Goal: Information Seeking & Learning: Learn about a topic

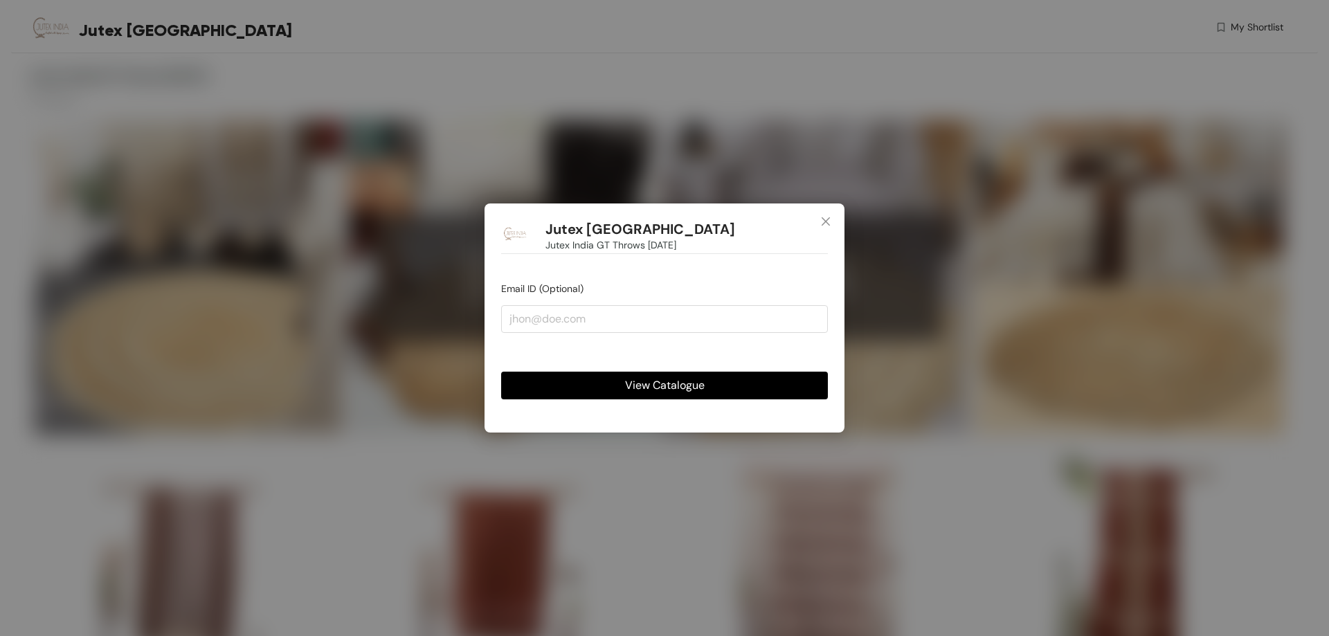
click at [644, 390] on span "View Catalogue" at bounding box center [665, 385] width 80 height 17
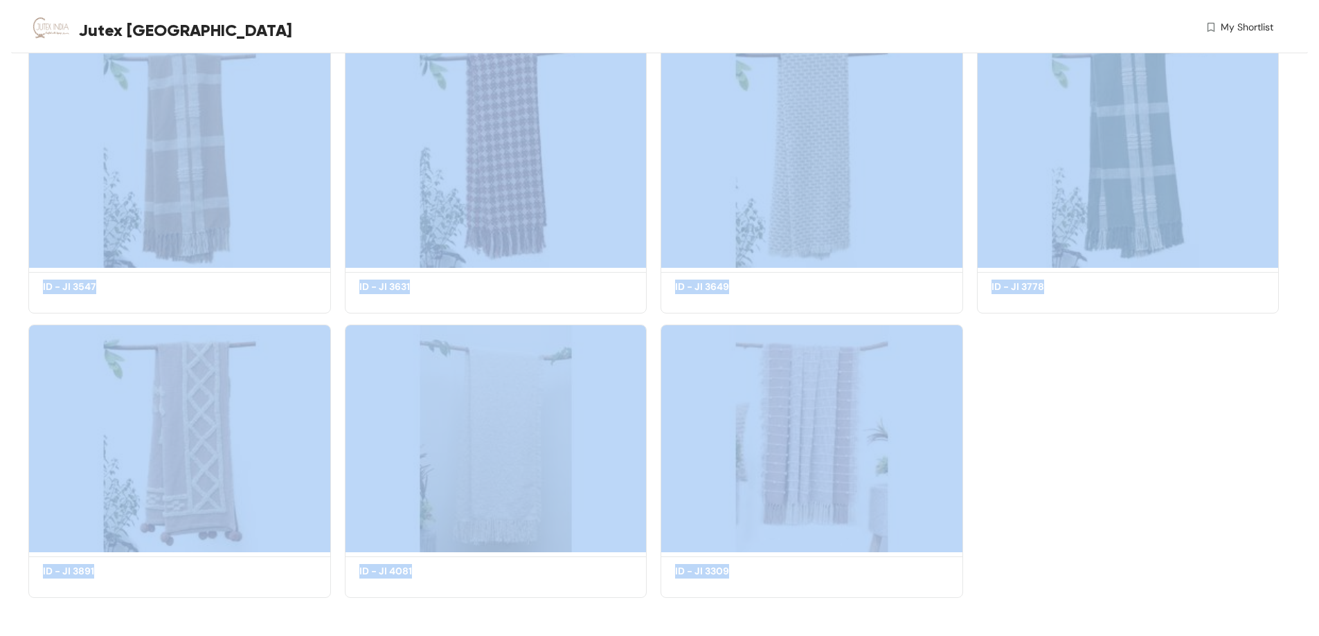
scroll to position [700, 0]
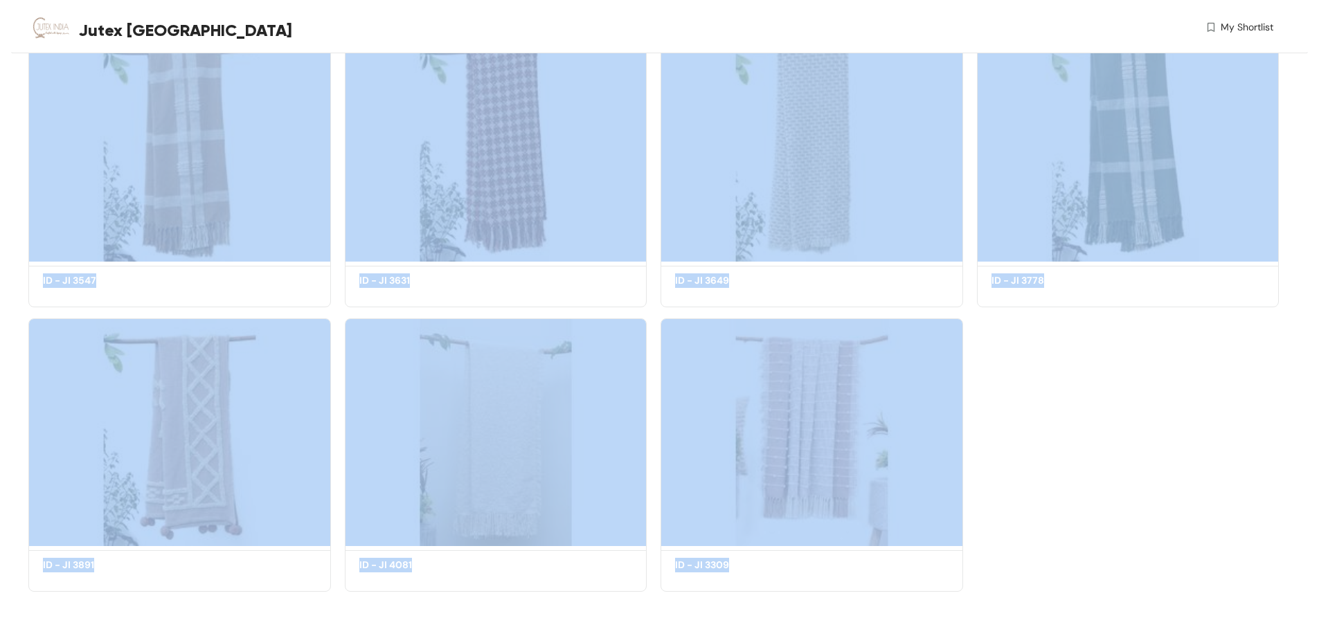
drag, startPoint x: 25, startPoint y: 429, endPoint x: 1036, endPoint y: 639, distance: 1033.0
copy div "ID - JI 3307 Get Quote Shortlist ID - JI 3310 Get Quote Shortlist ID - JI 3317 …"
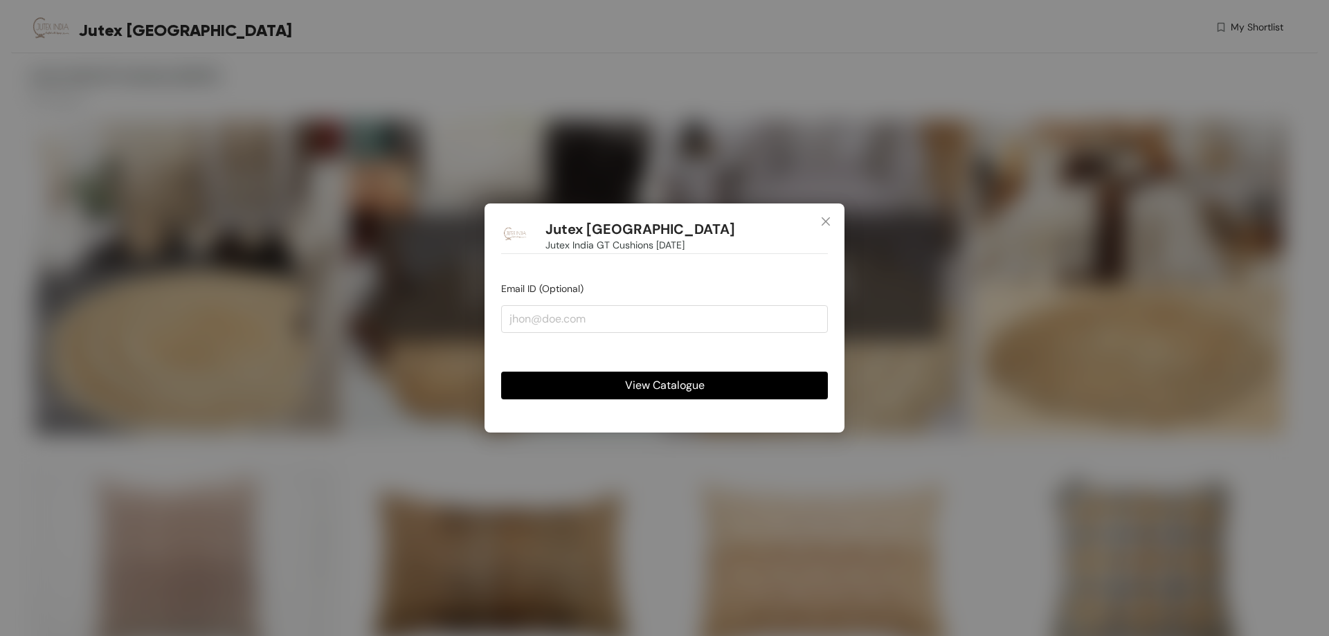
click at [718, 375] on button "View Catalogue" at bounding box center [664, 386] width 327 height 28
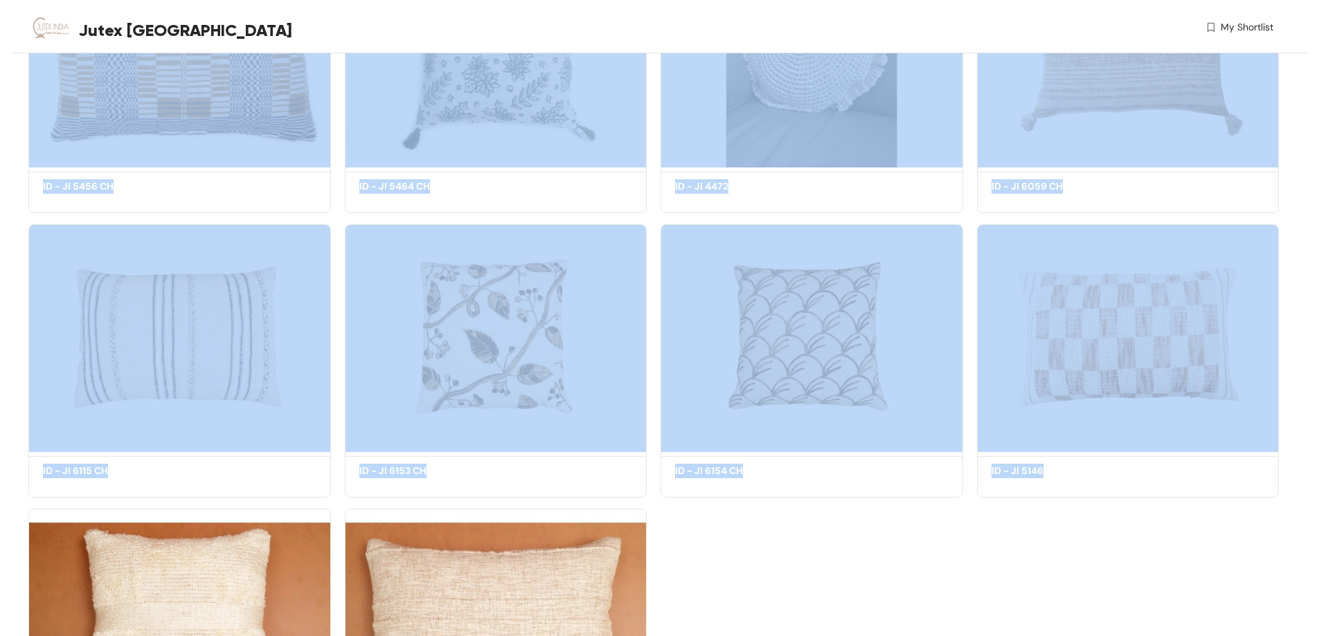
scroll to position [2980, 0]
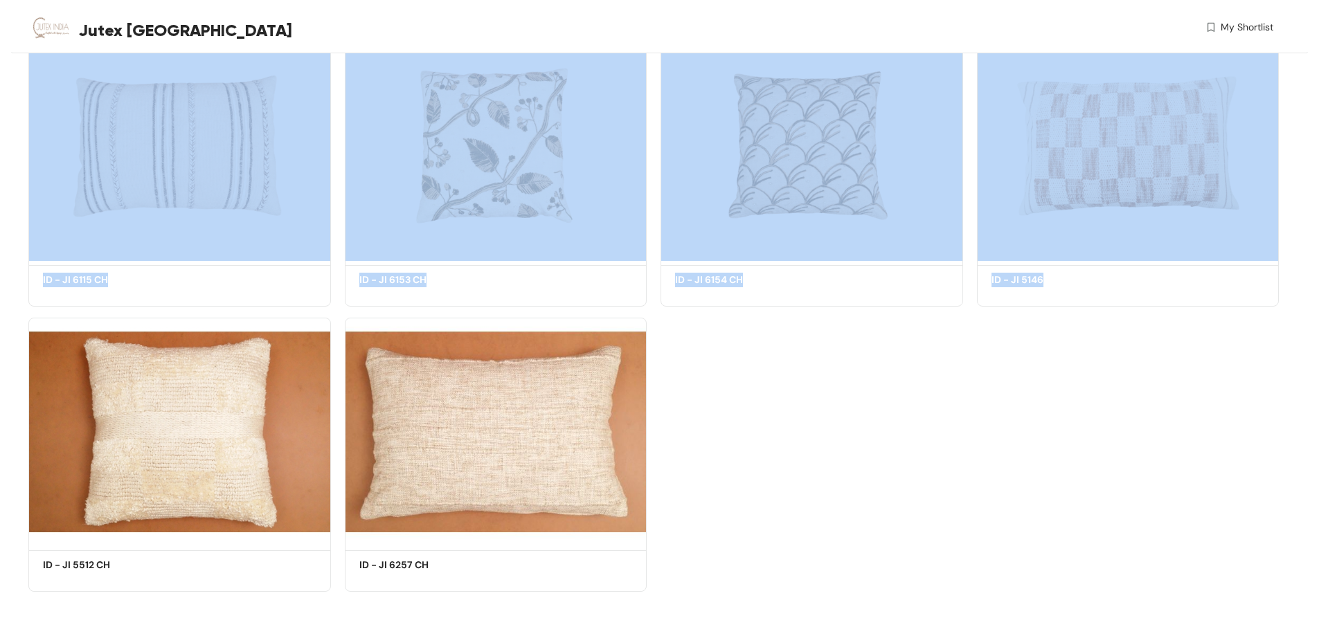
drag, startPoint x: 39, startPoint y: 440, endPoint x: 1169, endPoint y: 655, distance: 1150.2
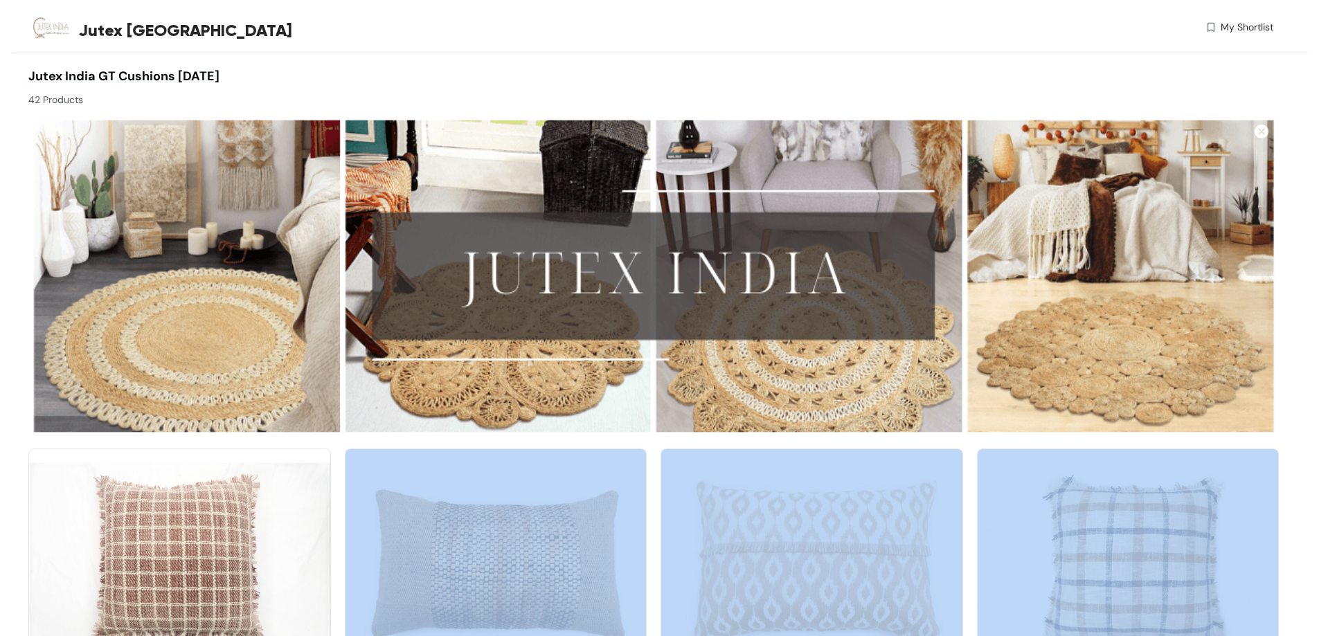
scroll to position [254, 0]
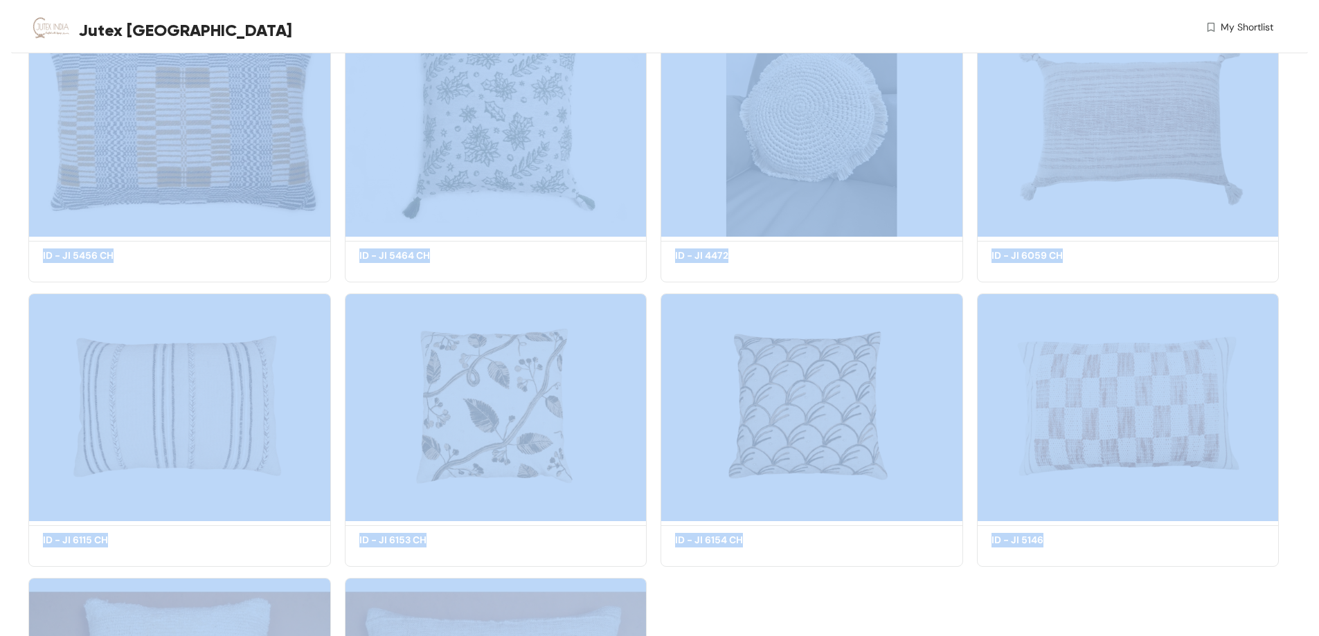
scroll to position [2980, 0]
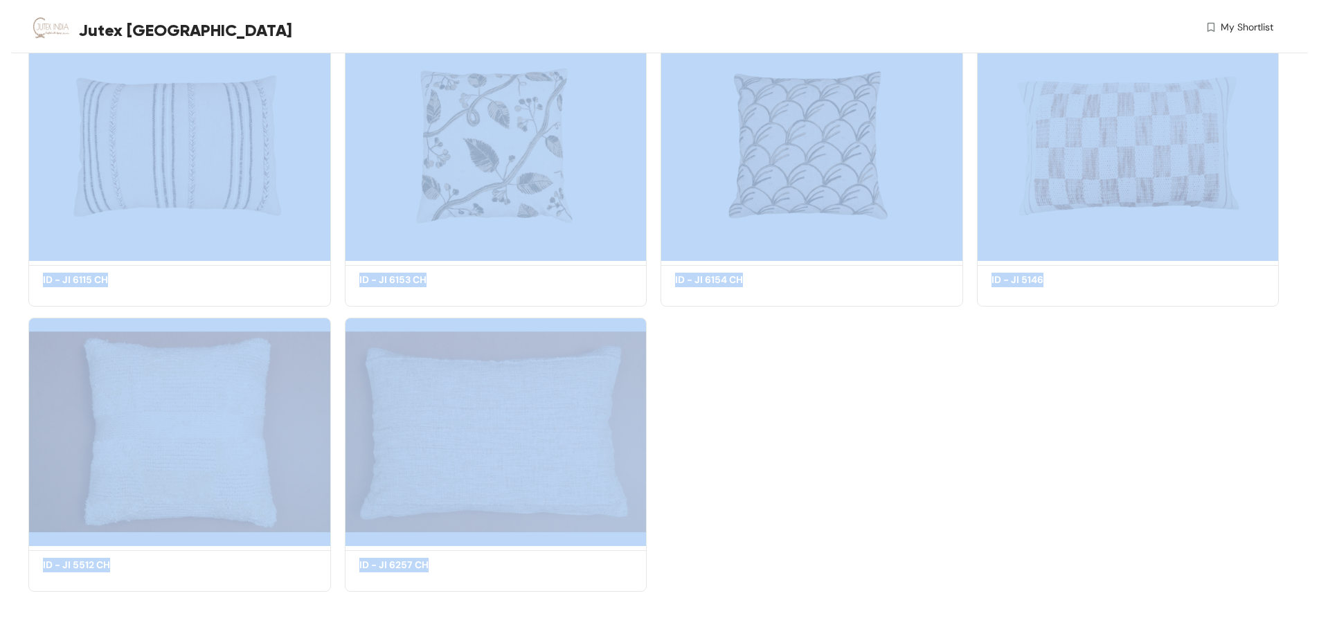
drag, startPoint x: 18, startPoint y: 428, endPoint x: 579, endPoint y: 637, distance: 598.5
copy div "ID - JI 1212 Get Quote Shortlist ID - JI 1561 Get Quote Shortlist ID - JI 1571 …"
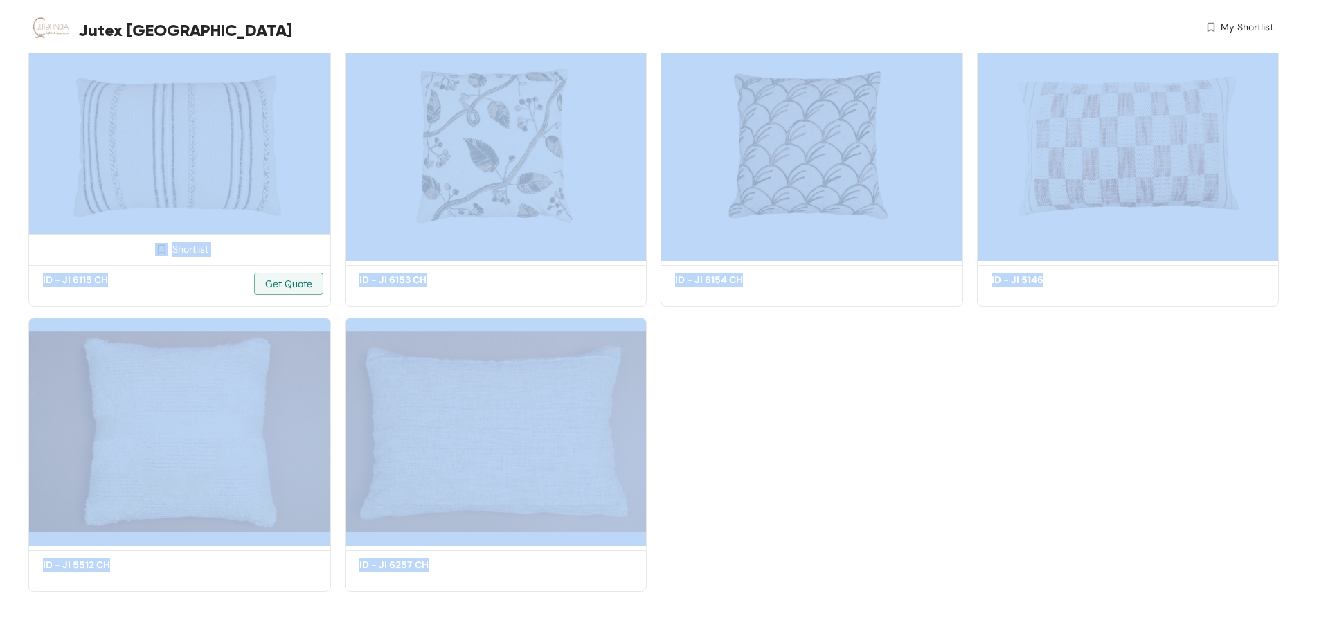
copy div "ID - JI 1212 Get Quote Shortlist ID - JI 1561 Get Quote Shortlist ID - JI 1571 …"
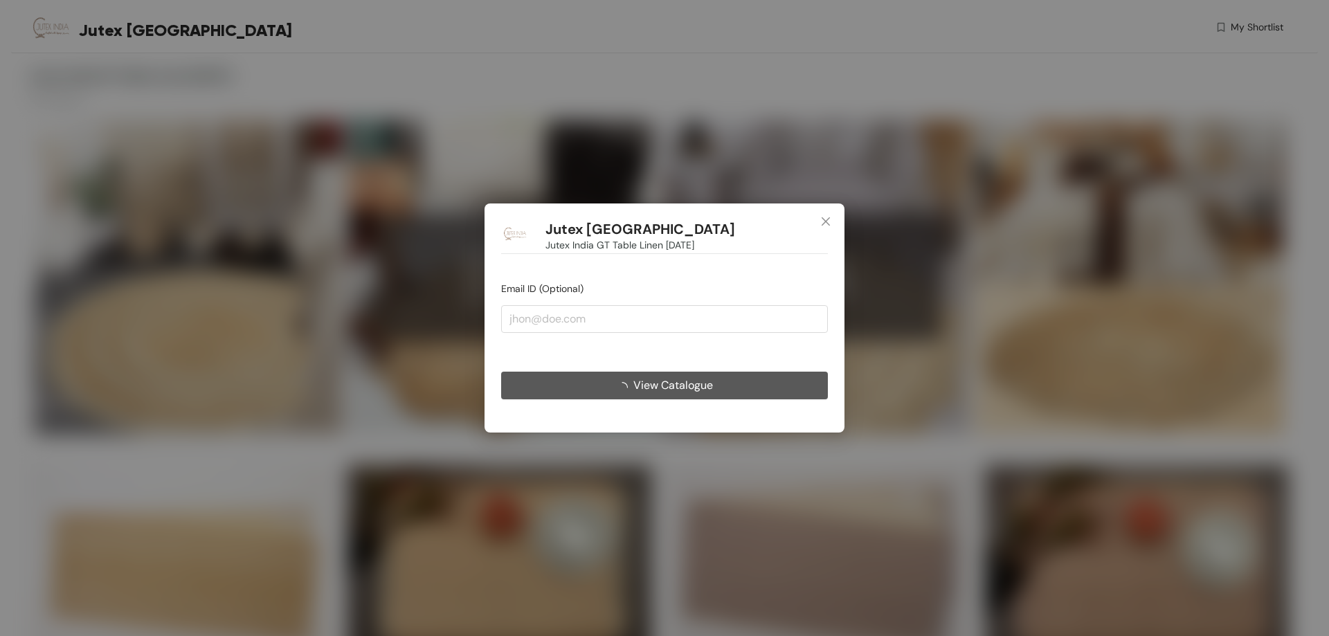
click at [663, 386] on span "View Catalogue" at bounding box center [673, 385] width 80 height 17
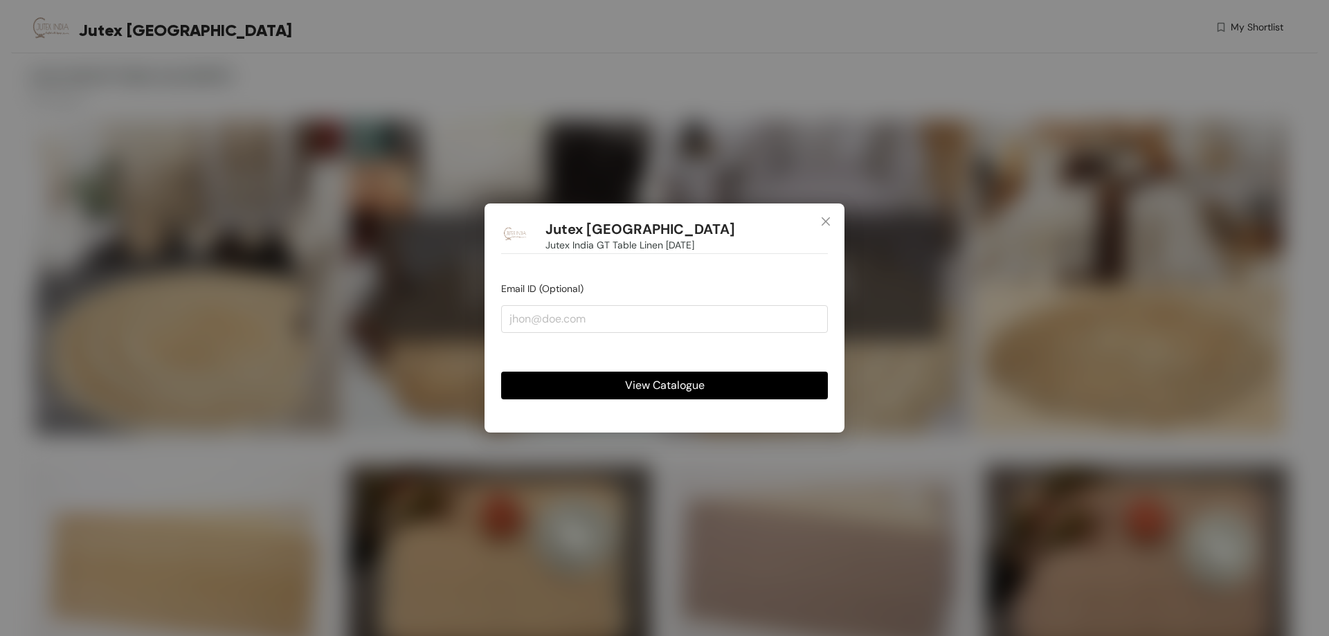
click at [663, 386] on span "View Catalogue" at bounding box center [665, 385] width 80 height 17
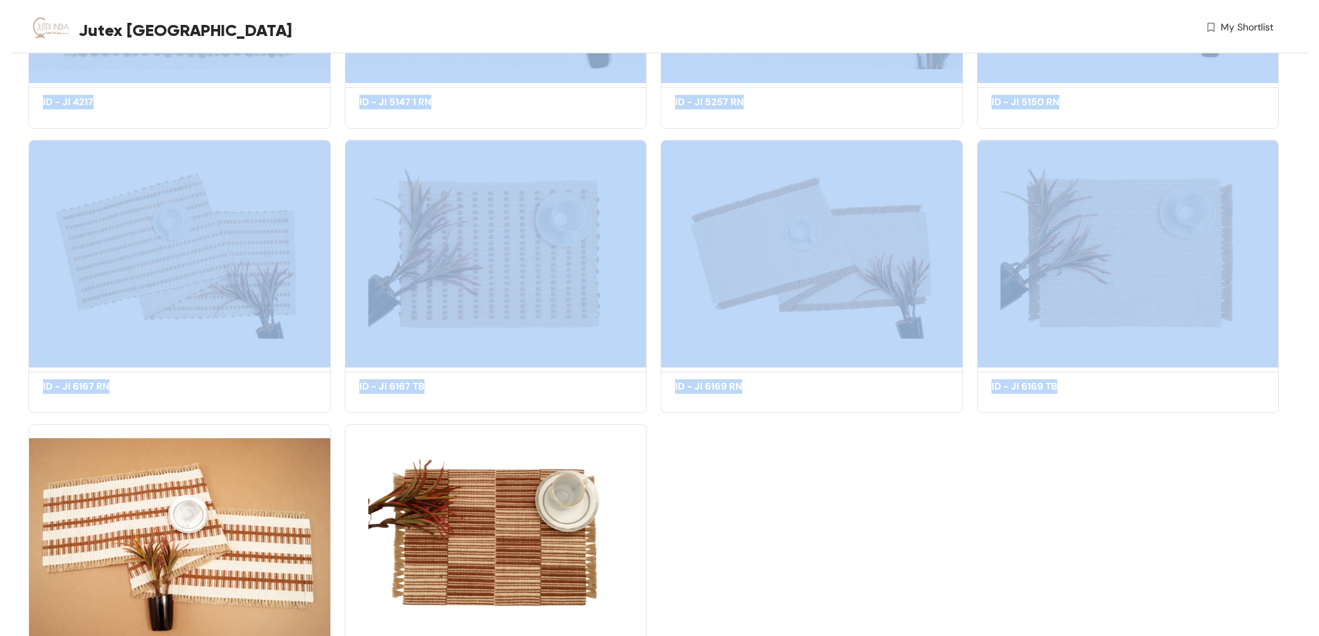
scroll to position [2980, 0]
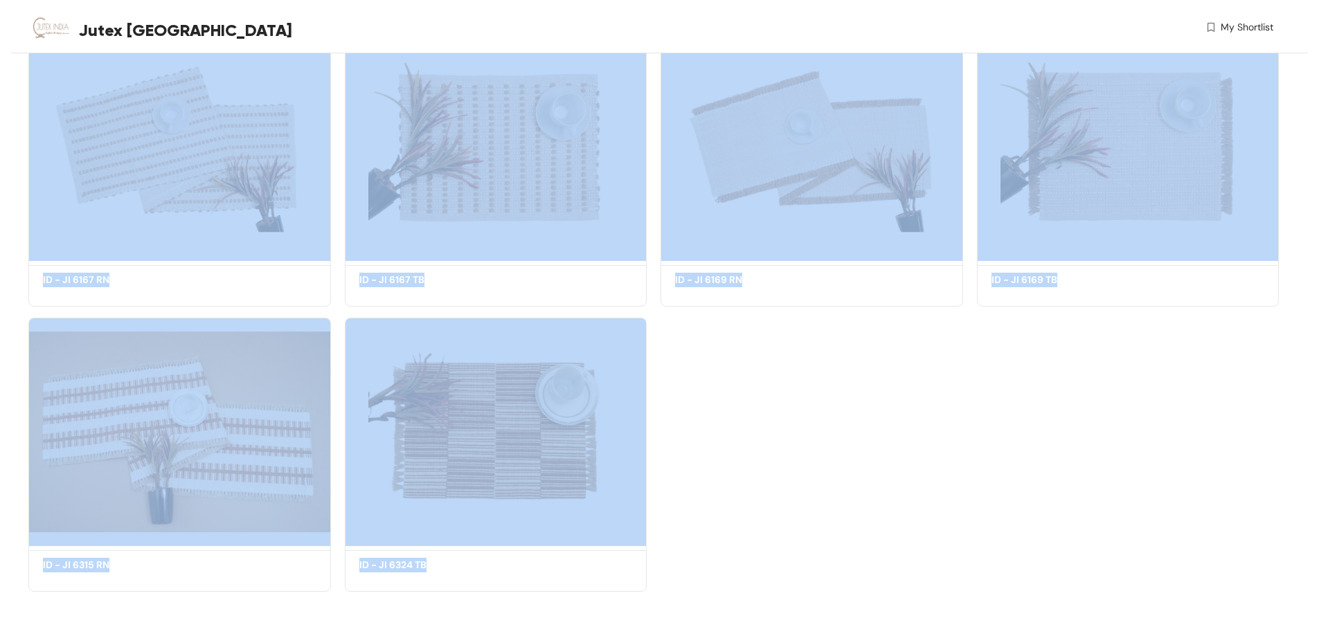
drag, startPoint x: 18, startPoint y: 503, endPoint x: 785, endPoint y: 551, distance: 768.6
copy div "ID - JI 1156 Get Quote Shortlist ID - JI 1157 Get Quote Shortlist ID - JI 1158 …"
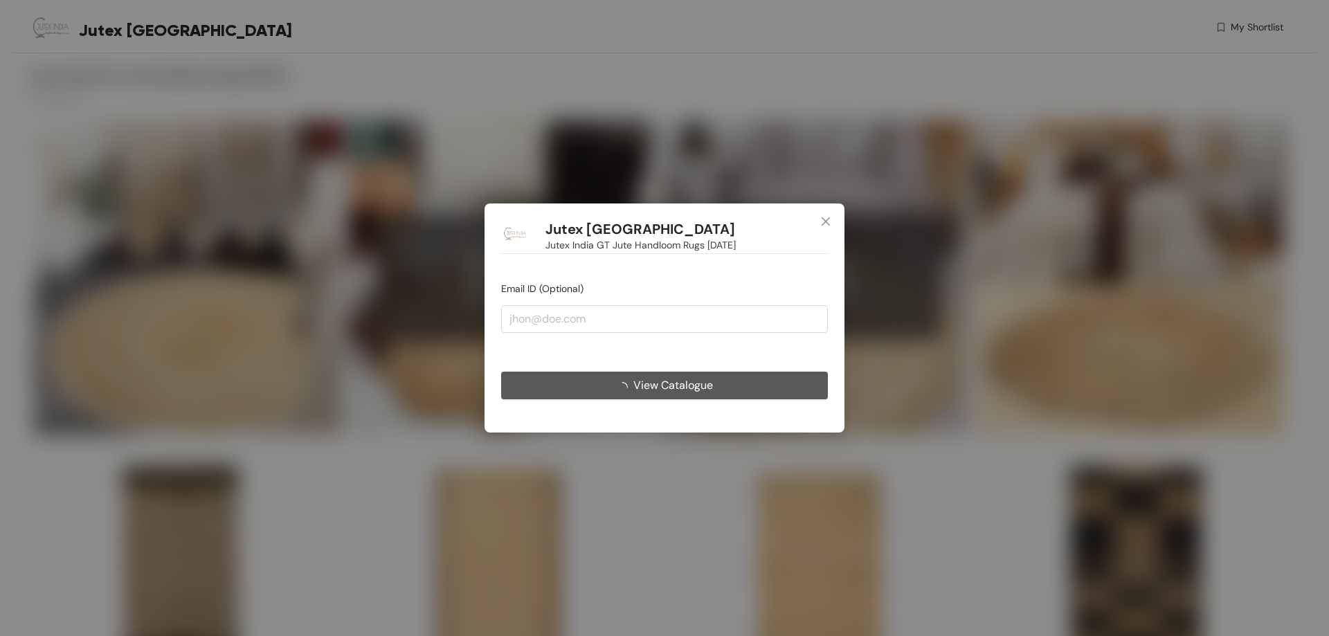
click at [731, 393] on button "View Catalogue" at bounding box center [664, 386] width 327 height 28
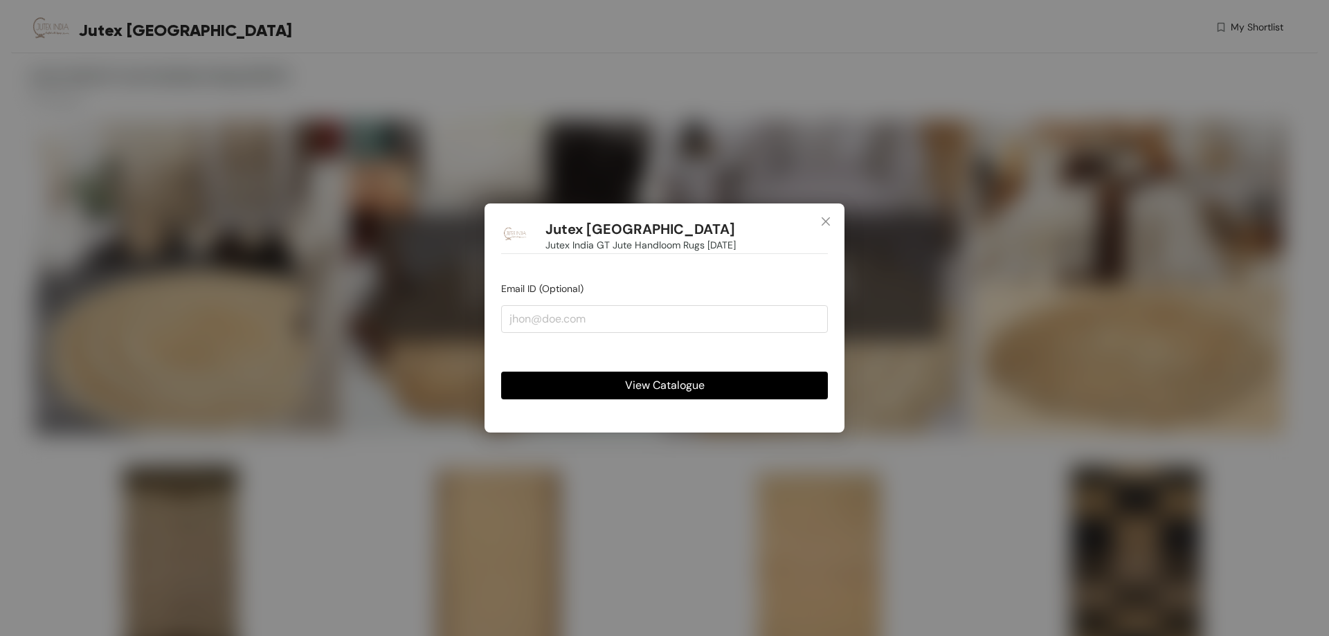
click at [726, 384] on button "View Catalogue" at bounding box center [664, 386] width 327 height 28
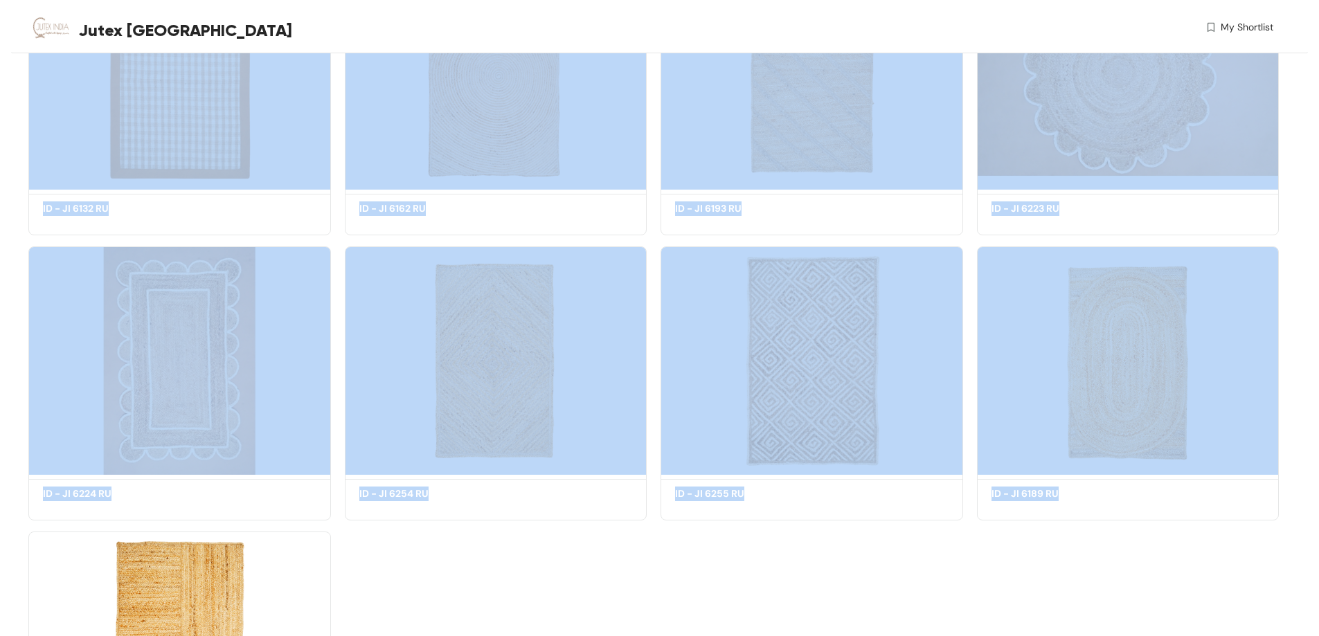
scroll to position [2695, 0]
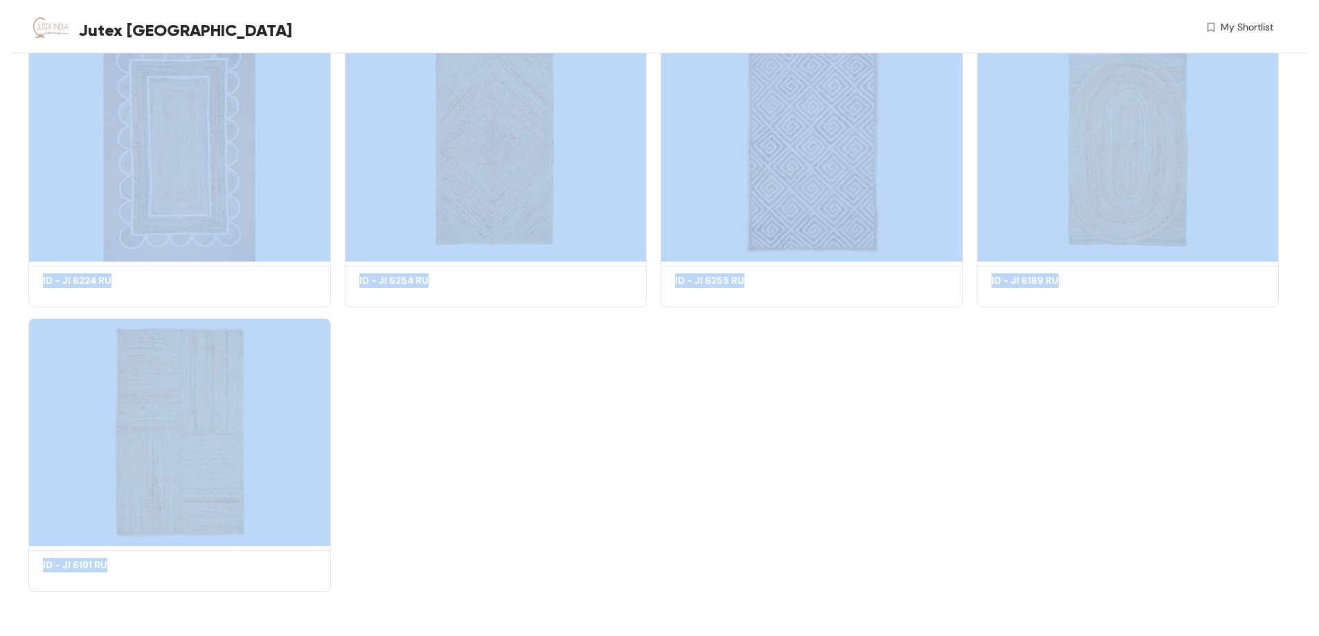
drag, startPoint x: 19, startPoint y: 366, endPoint x: 408, endPoint y: 575, distance: 442.0
copy div "ID - JI 1598 Get Quote Shortlist ID - JI 1528 Get Quote Shortlist ID - JI 1486 …"
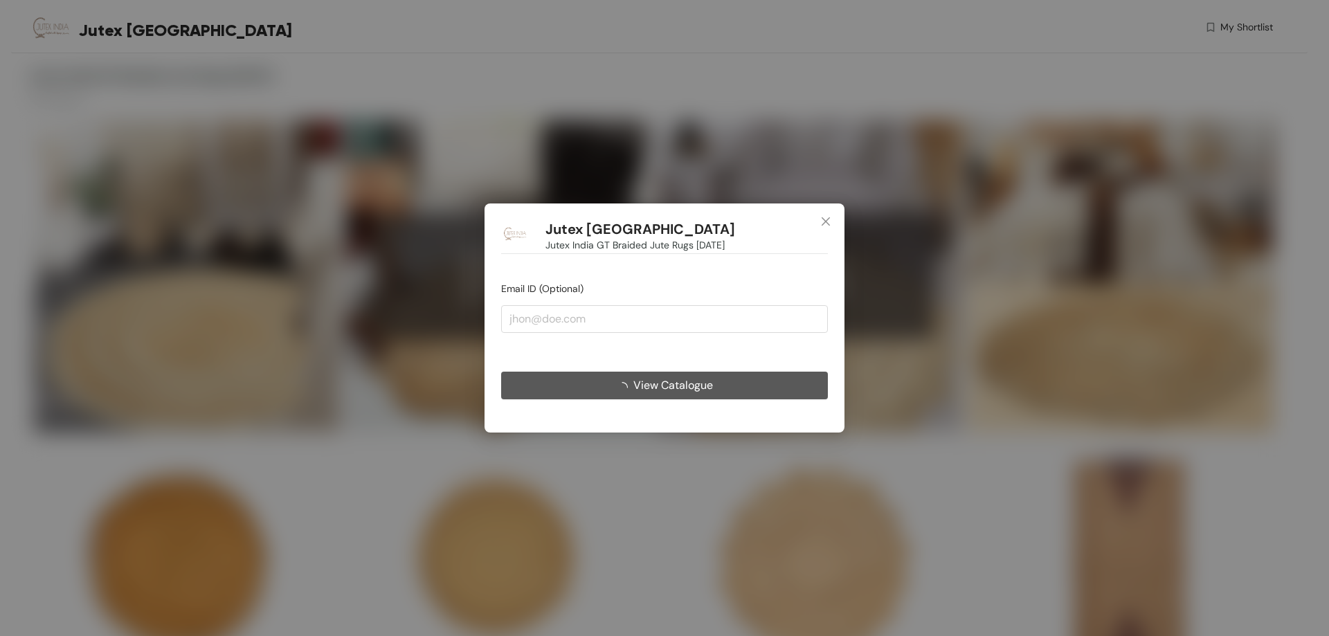
click at [664, 380] on span "View Catalogue" at bounding box center [673, 385] width 80 height 17
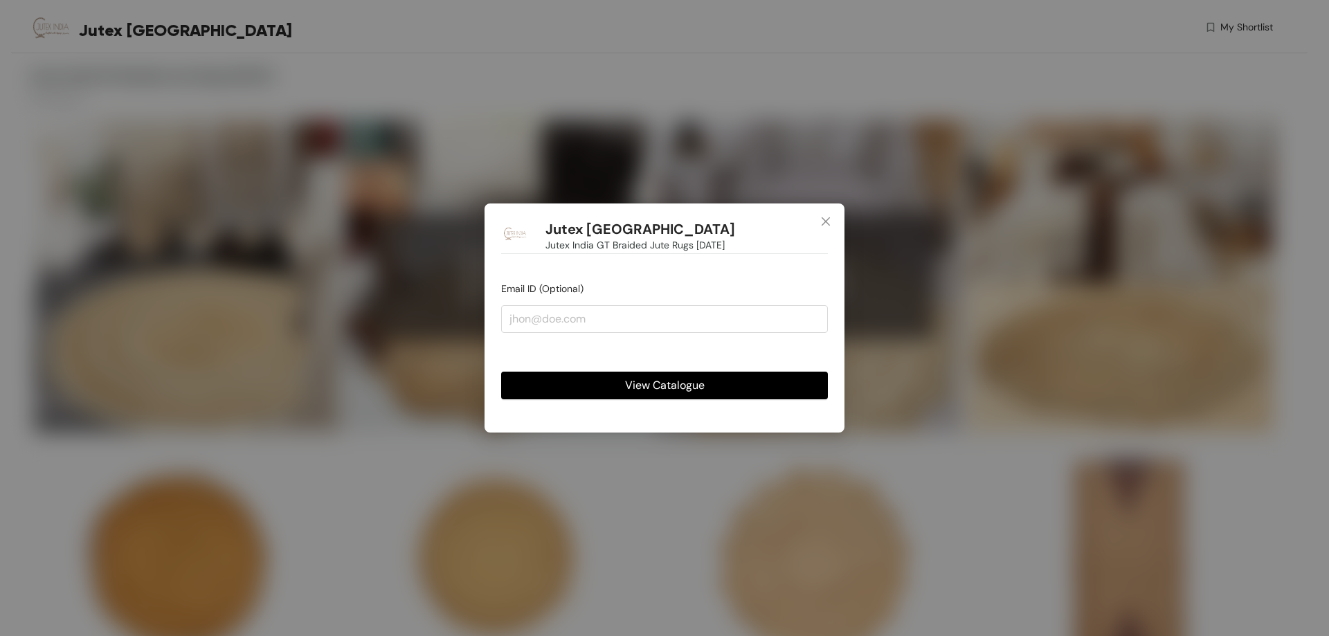
click at [664, 380] on span "View Catalogue" at bounding box center [665, 385] width 80 height 17
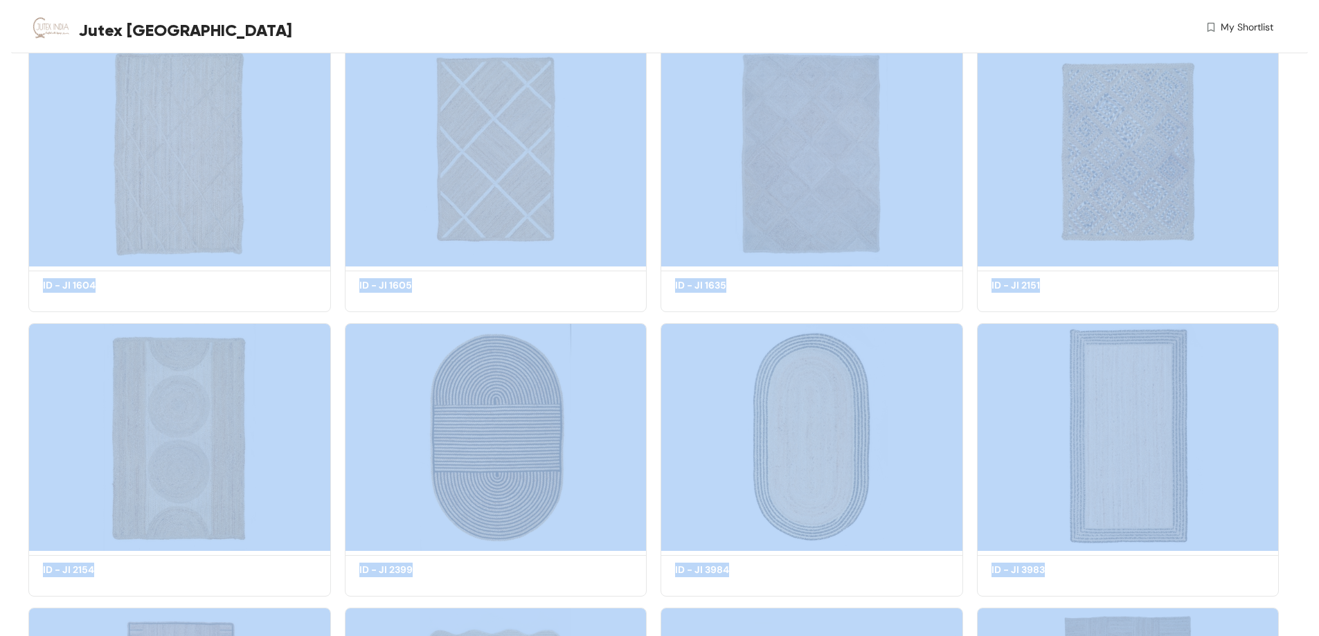
scroll to position [1555, 0]
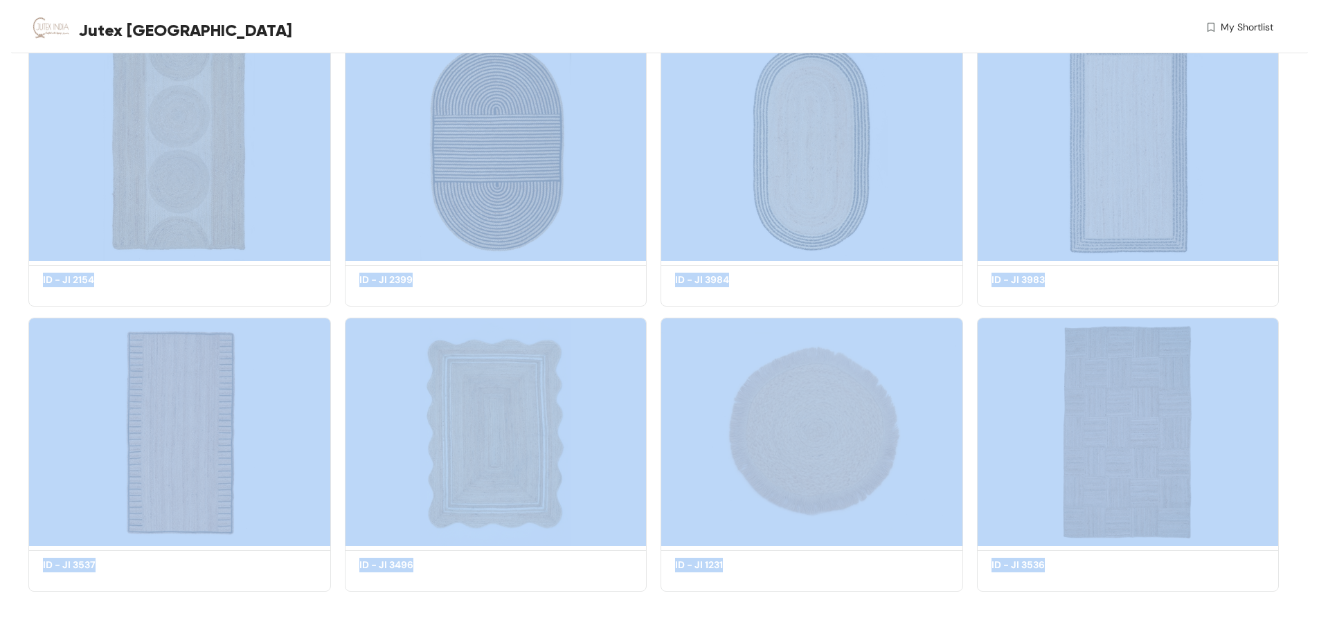
drag, startPoint x: 24, startPoint y: 375, endPoint x: 1272, endPoint y: 663, distance: 1281.2
copy div "ID - JI 1467 Get Quote Shortlist ID - JI 1493 Get Quote Shortlist ID - JI 1469 …"
